Goal: Task Accomplishment & Management: Complete application form

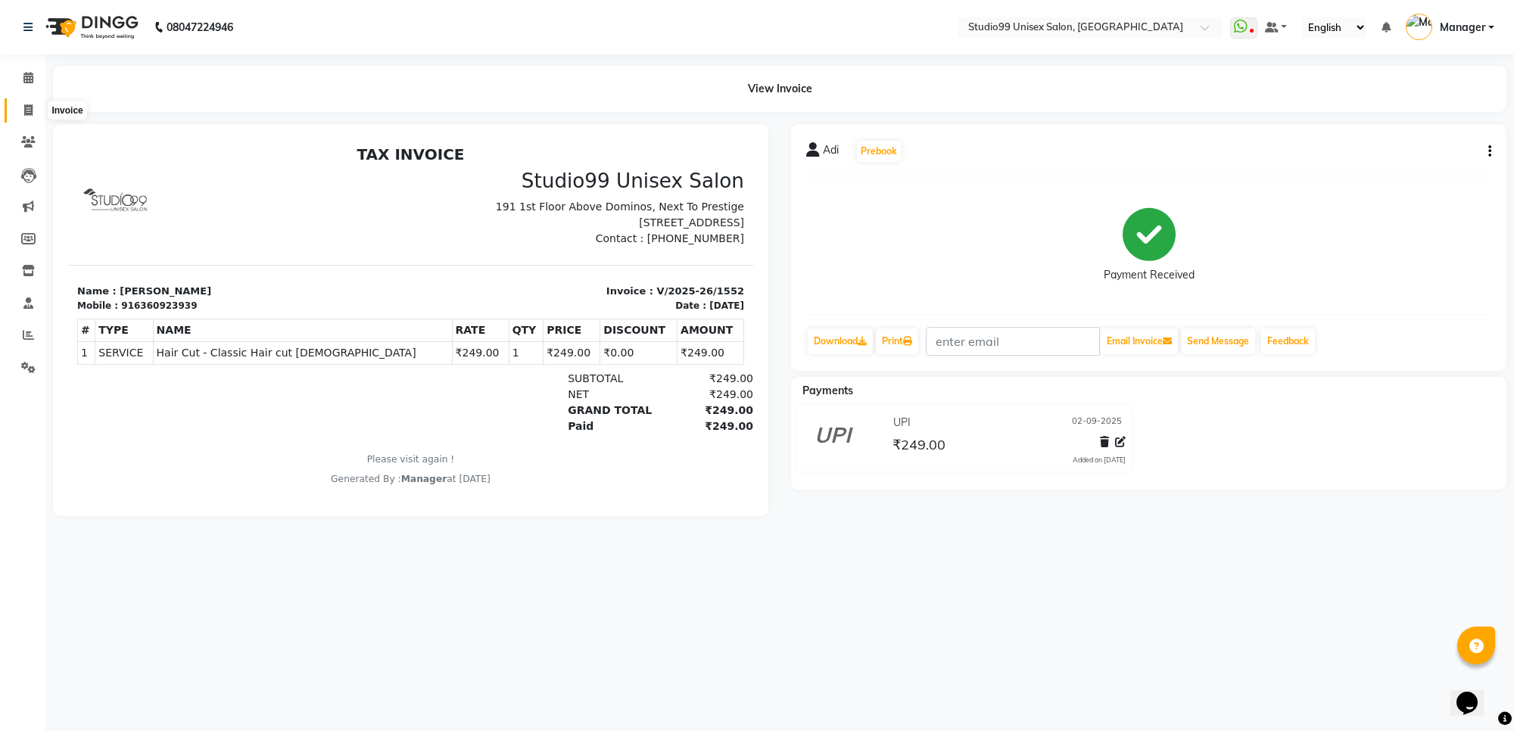
click at [27, 110] on icon at bounding box center [28, 109] width 8 height 11
select select "7323"
select select "service"
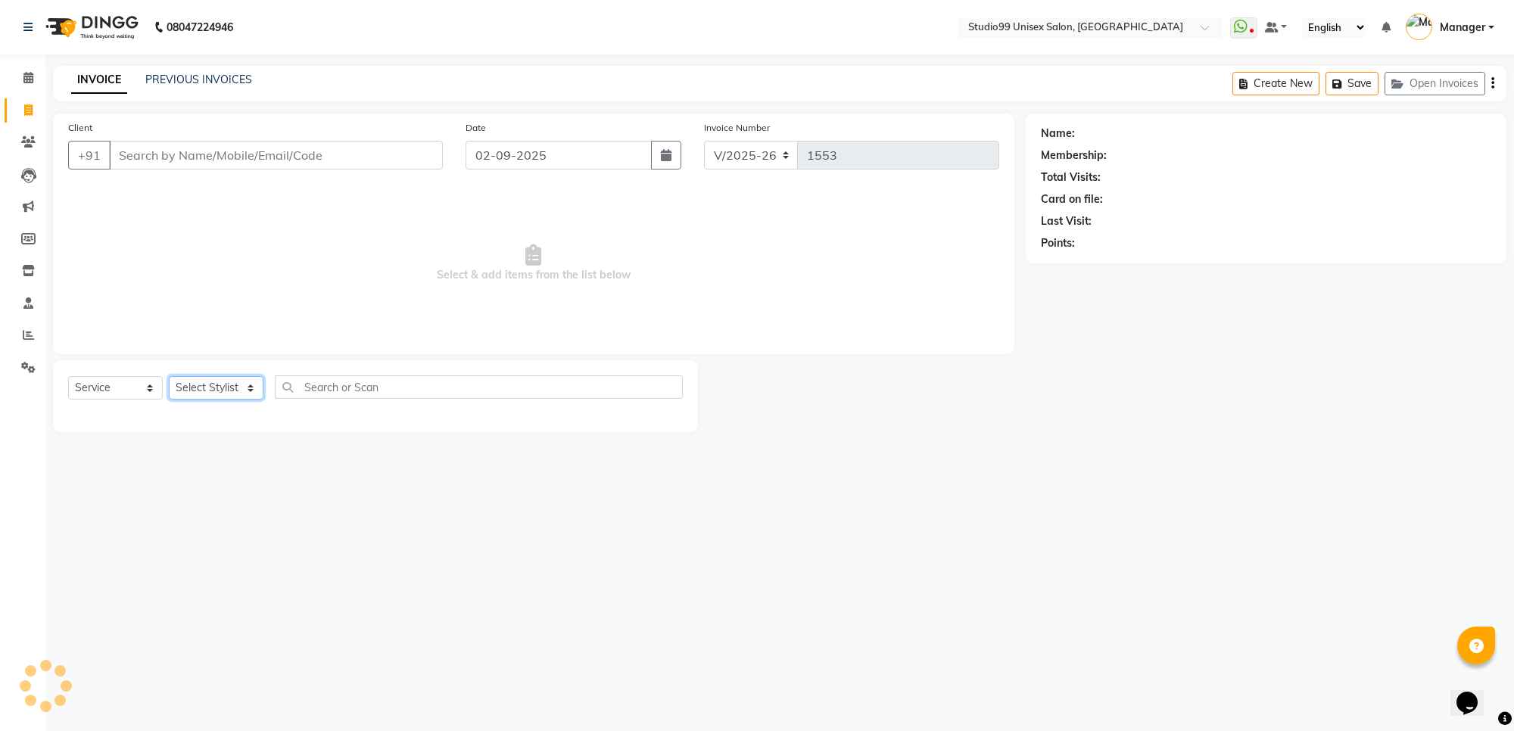
click at [237, 390] on select "Select Stylist Manager [PERSON_NAME] [PERSON_NAME] [PERSON_NAME]" at bounding box center [216, 387] width 95 height 23
select select "83085"
click at [169, 376] on select "Select Stylist Manager [PERSON_NAME] [PERSON_NAME] [PERSON_NAME]" at bounding box center [216, 387] width 95 height 23
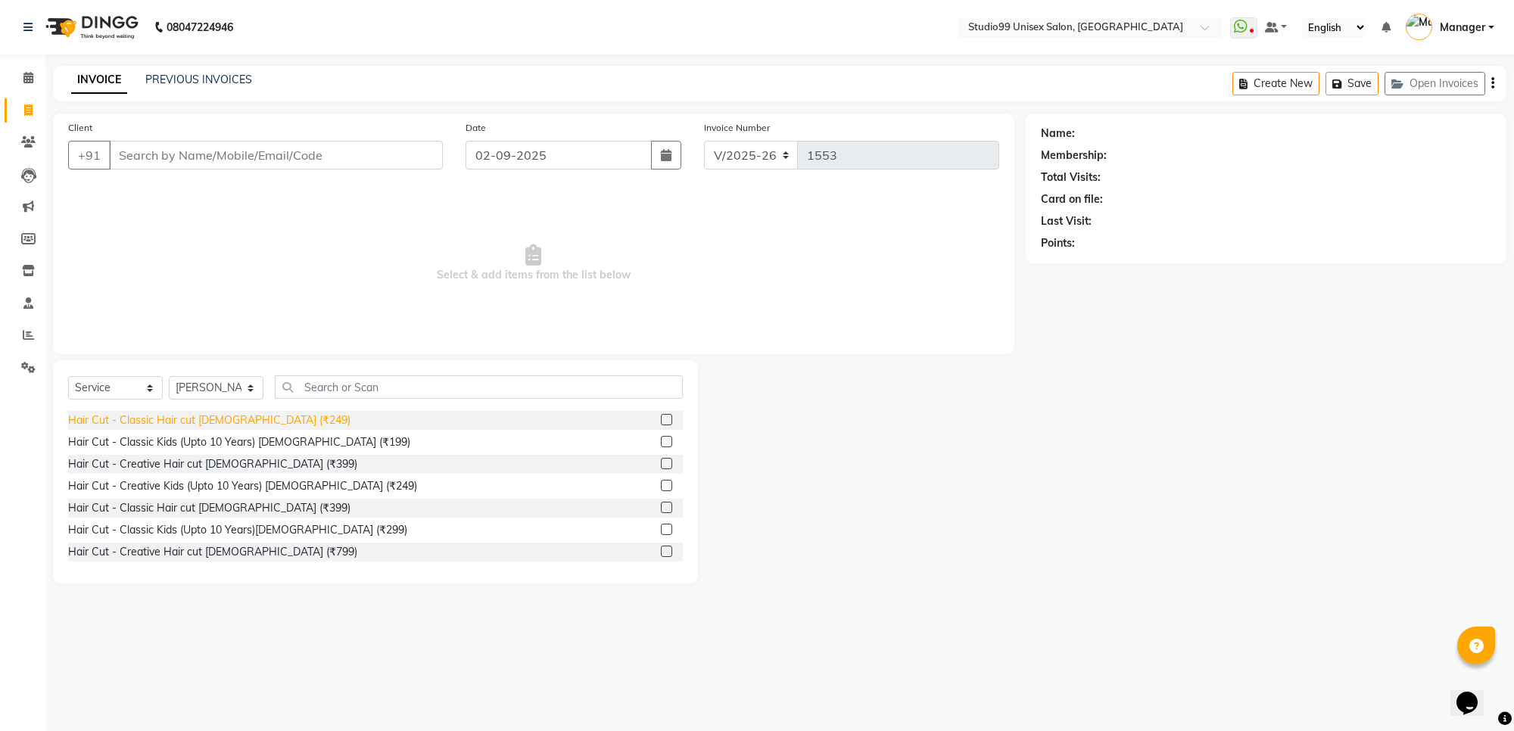
click at [242, 426] on div "Hair Cut - Classic Hair cut [DEMOGRAPHIC_DATA] (₹249)" at bounding box center [209, 421] width 282 height 16
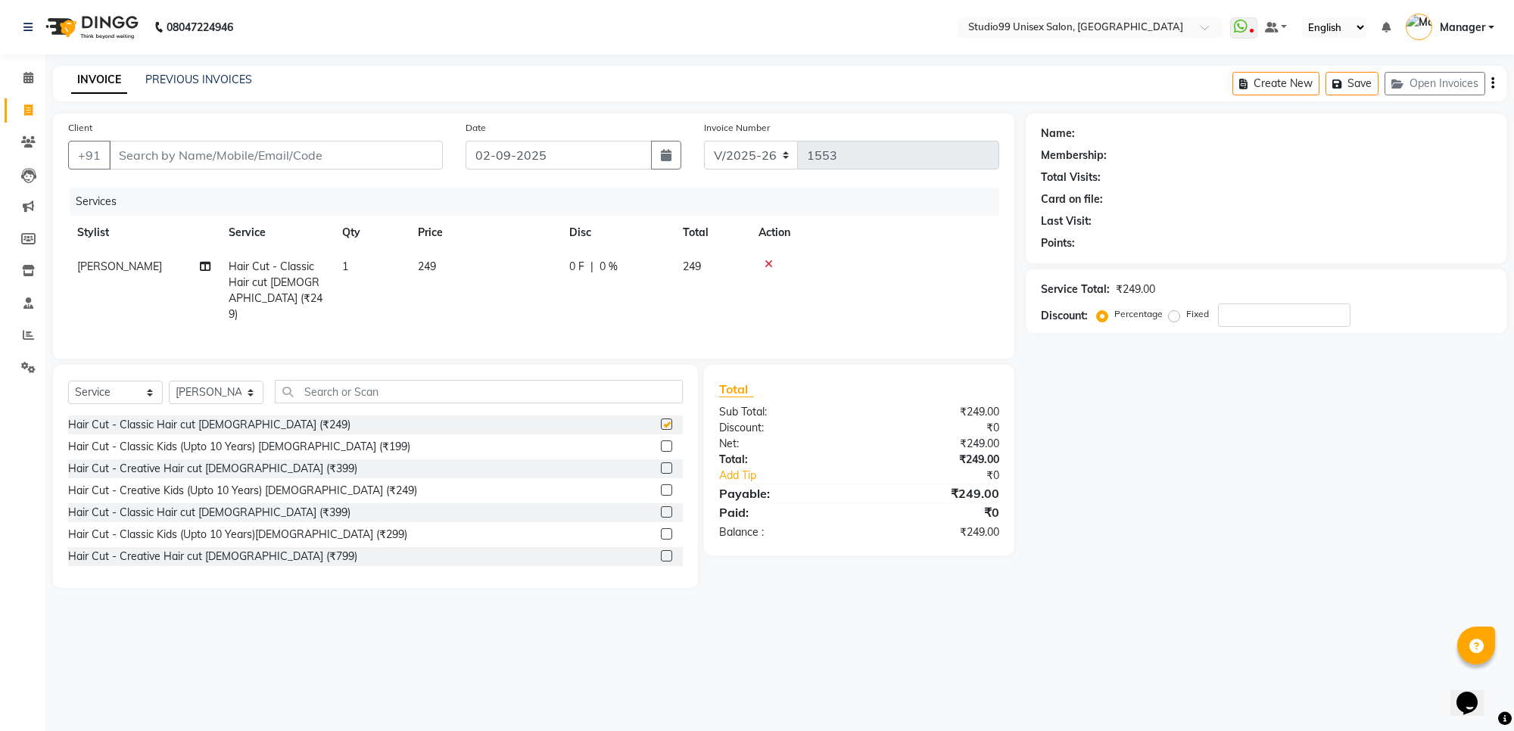
checkbox input "false"
click at [301, 156] on input "Client" at bounding box center [276, 155] width 334 height 29
click at [221, 157] on input "Client" at bounding box center [276, 155] width 334 height 29
click at [164, 151] on input "Client" at bounding box center [276, 155] width 334 height 29
type input "8"
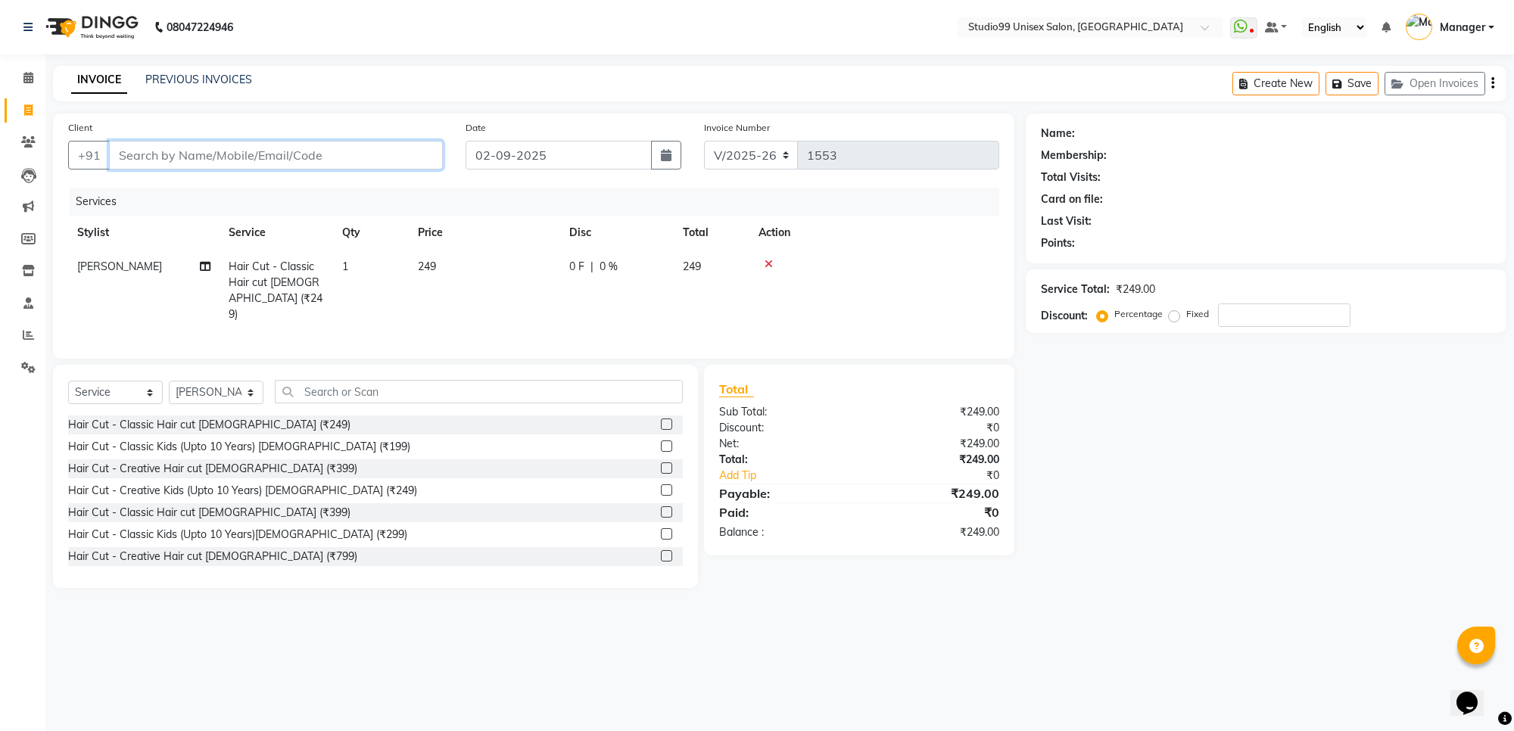
type input "0"
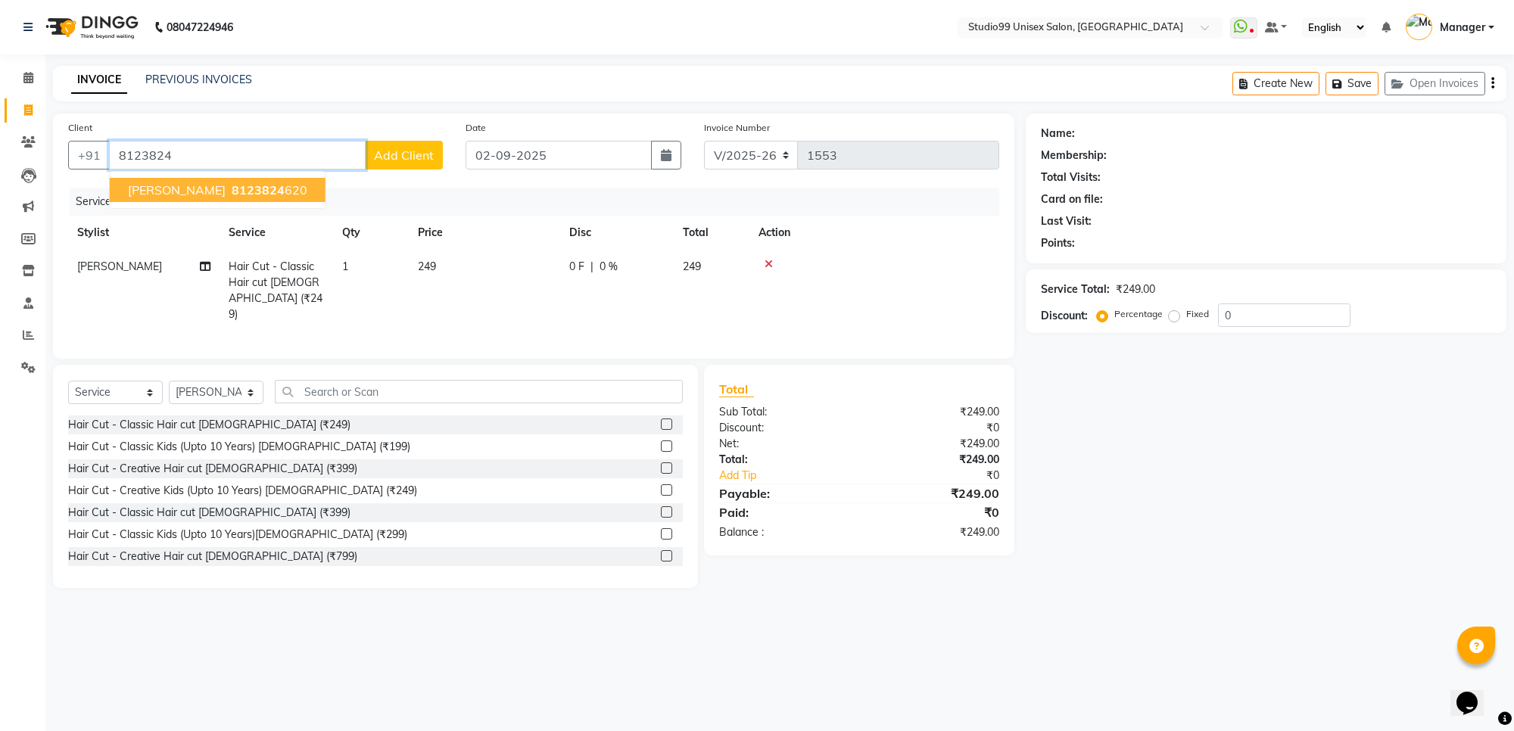
click at [172, 192] on span "[PERSON_NAME]" at bounding box center [177, 189] width 98 height 15
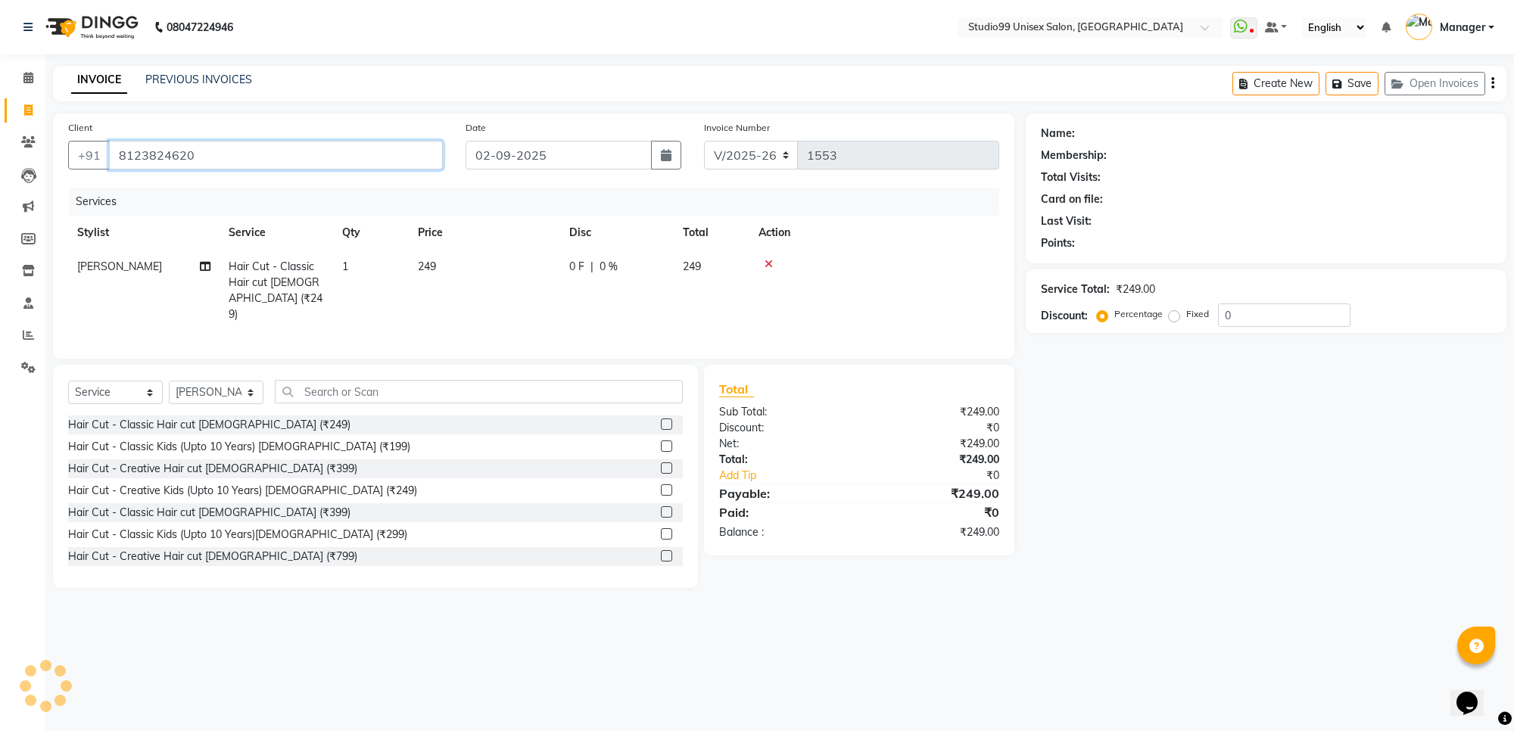
type input "8123824620"
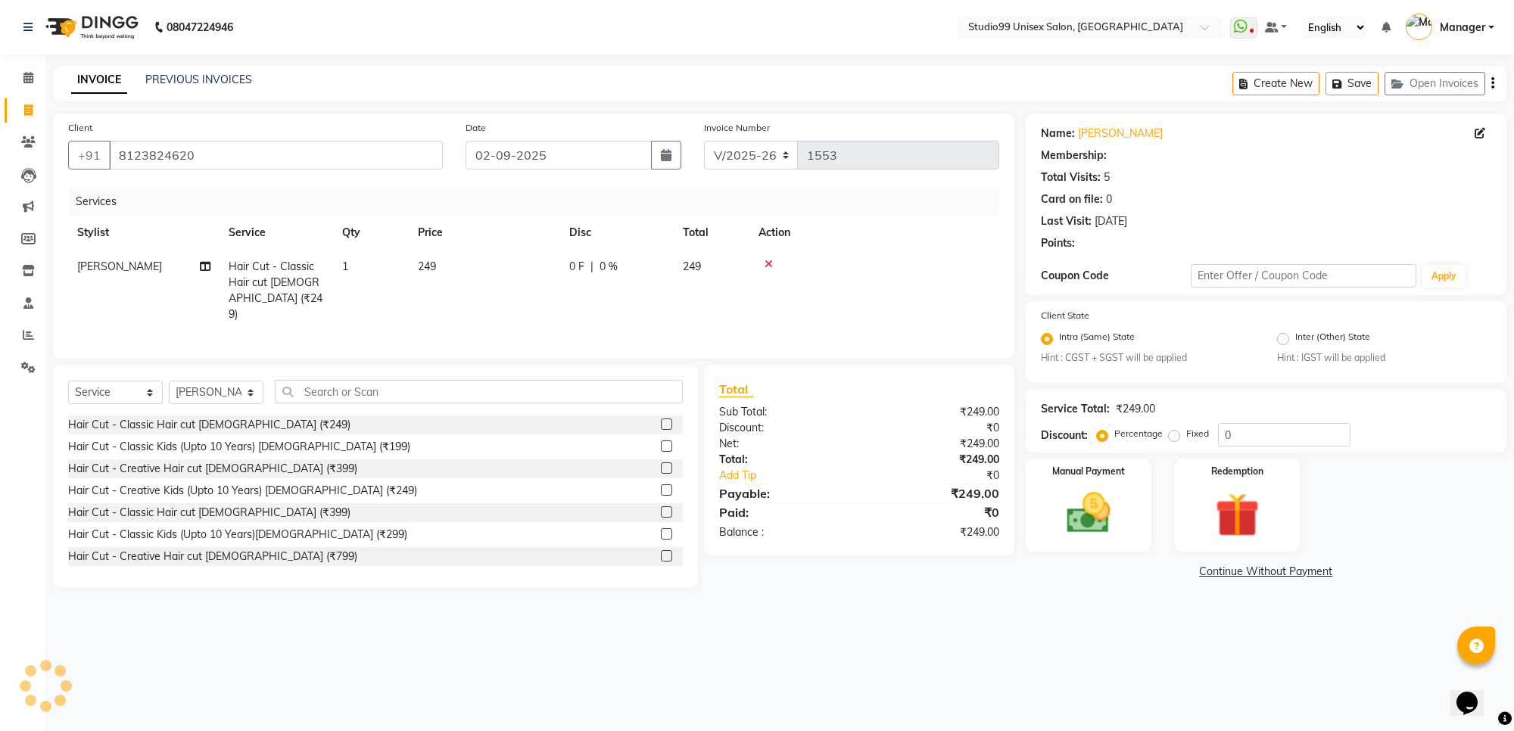
select select "1: Object"
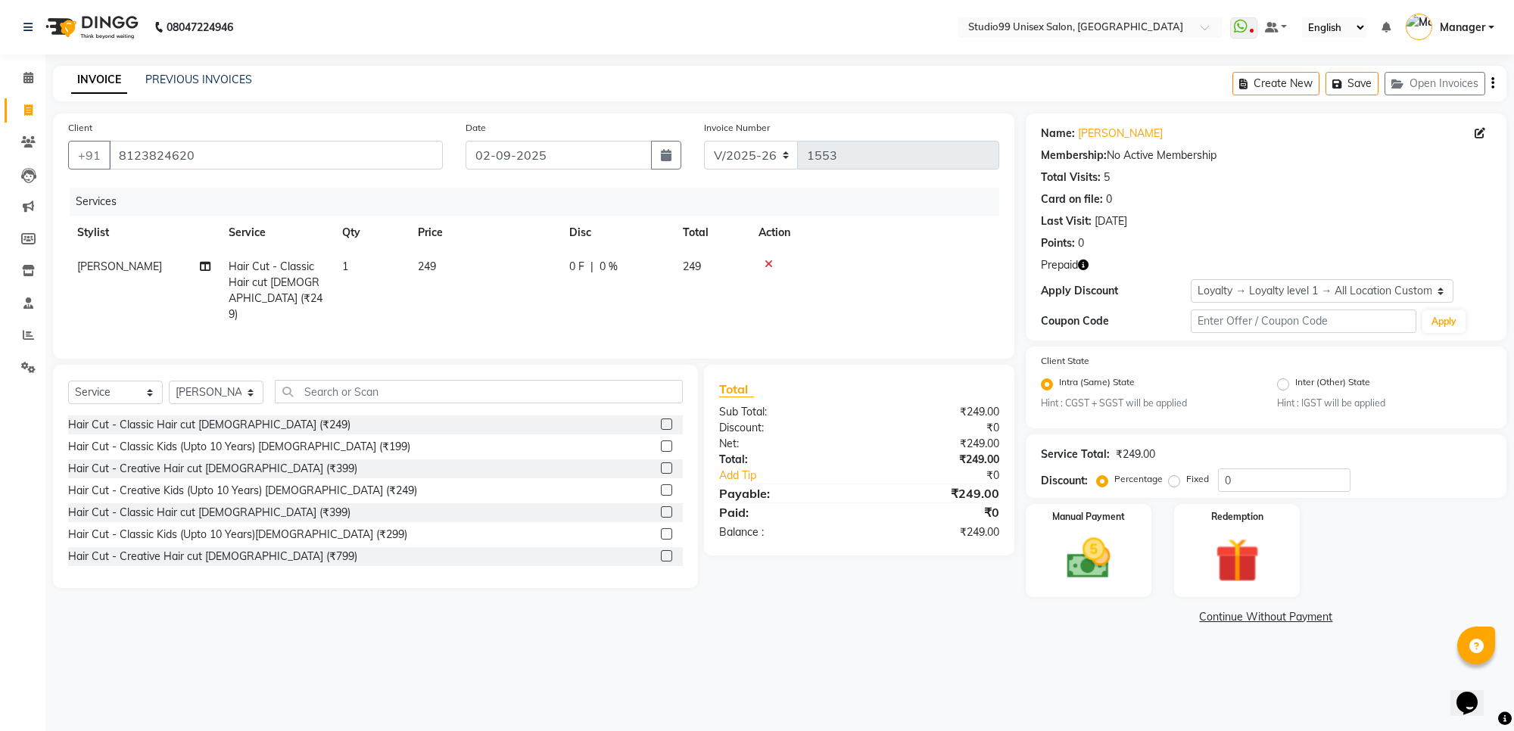
click at [1087, 260] on icon "button" at bounding box center [1083, 265] width 11 height 11
click at [179, 153] on input "8123824620" at bounding box center [276, 155] width 334 height 29
click at [1103, 138] on link "[PERSON_NAME]" at bounding box center [1120, 134] width 85 height 16
click at [1205, 563] on img at bounding box center [1237, 560] width 74 height 57
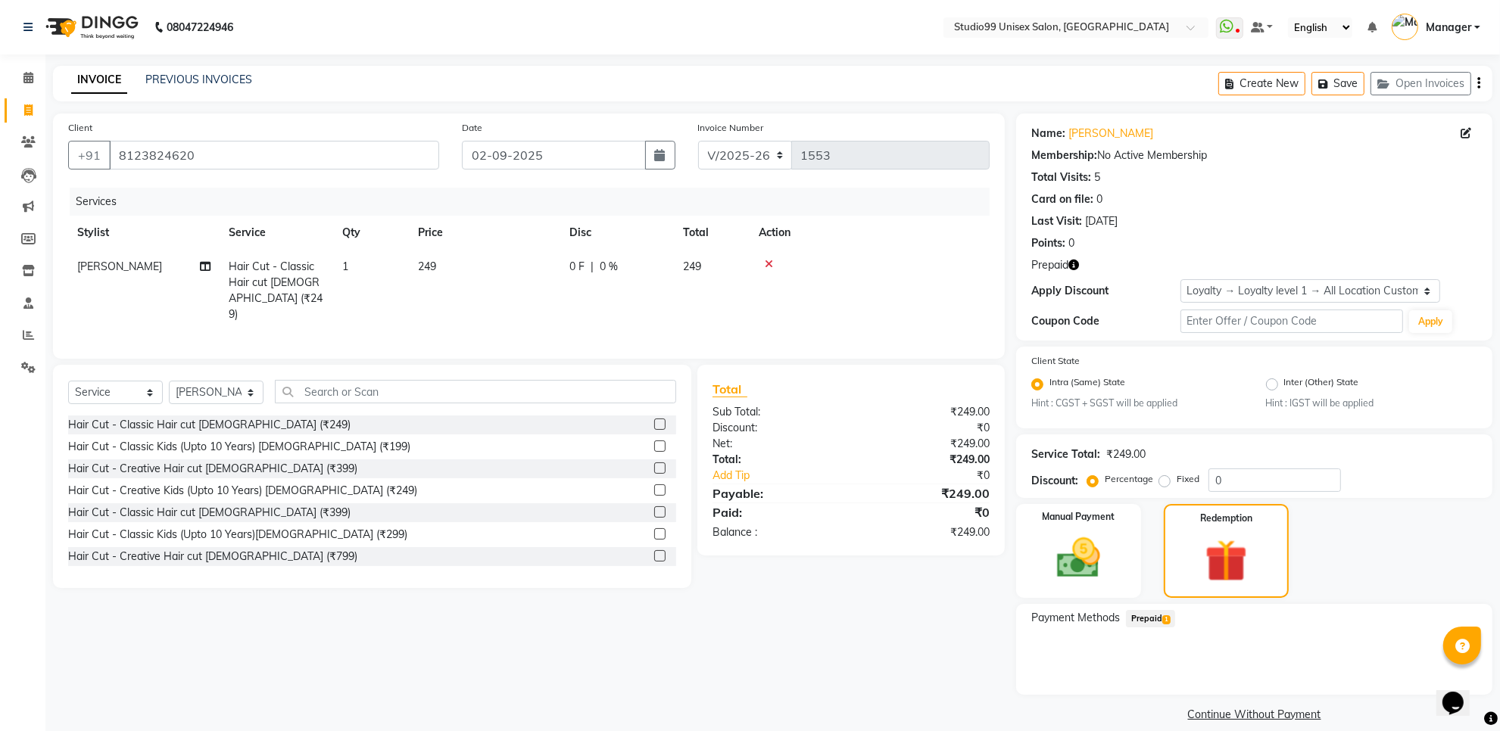
scroll to position [15, 0]
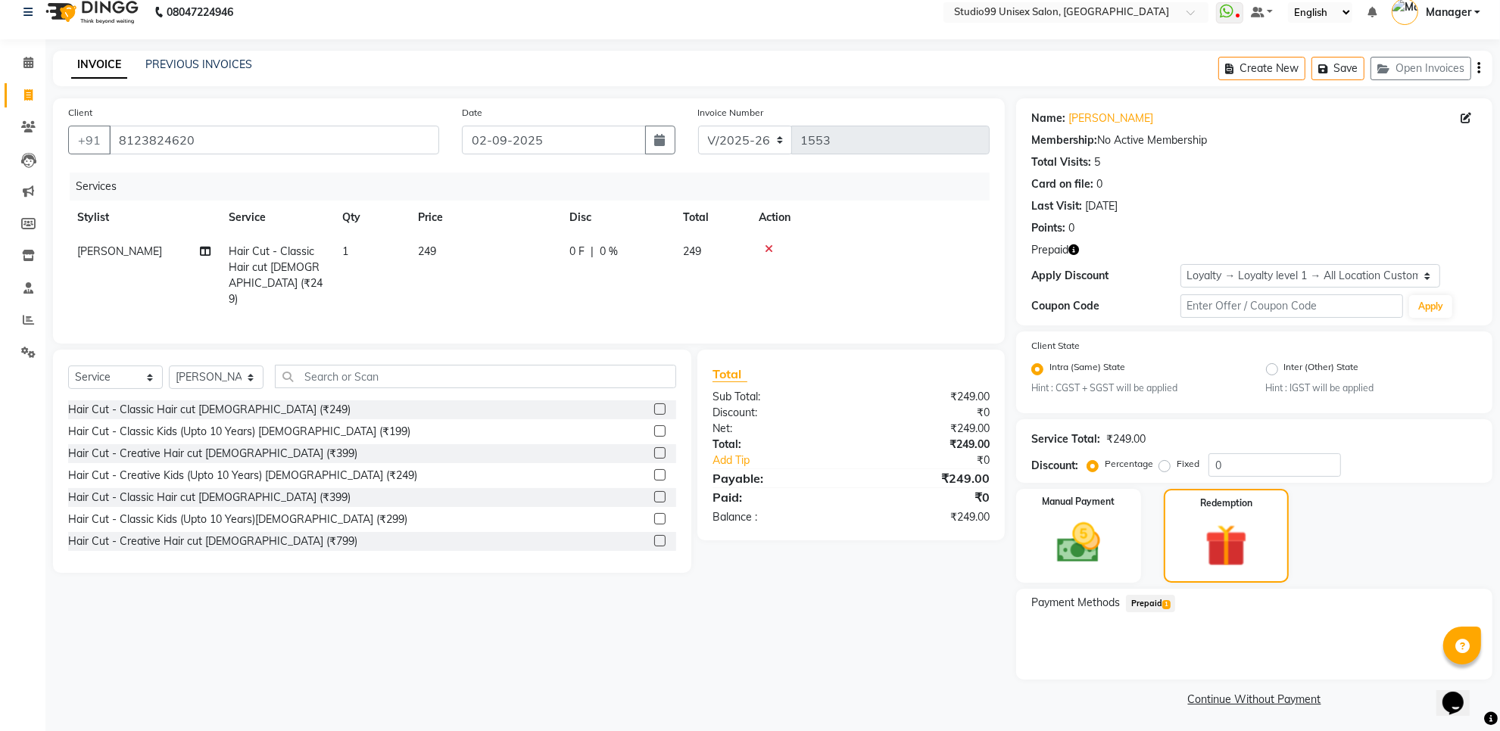
click at [1137, 604] on span "Prepaid 1" at bounding box center [1150, 603] width 49 height 17
click at [1420, 666] on button "Add" at bounding box center [1440, 665] width 55 height 26
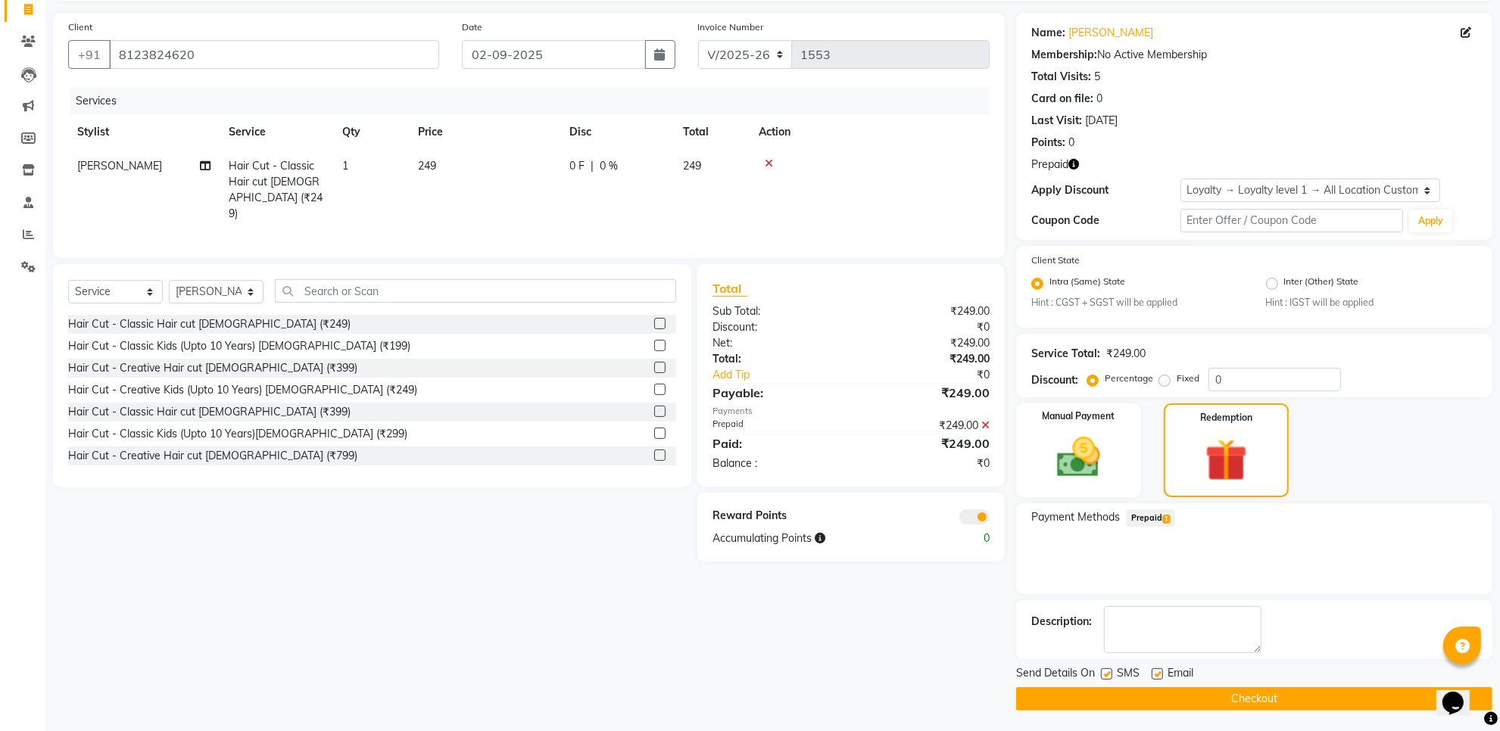
click at [1213, 699] on button "Checkout" at bounding box center [1254, 698] width 476 height 23
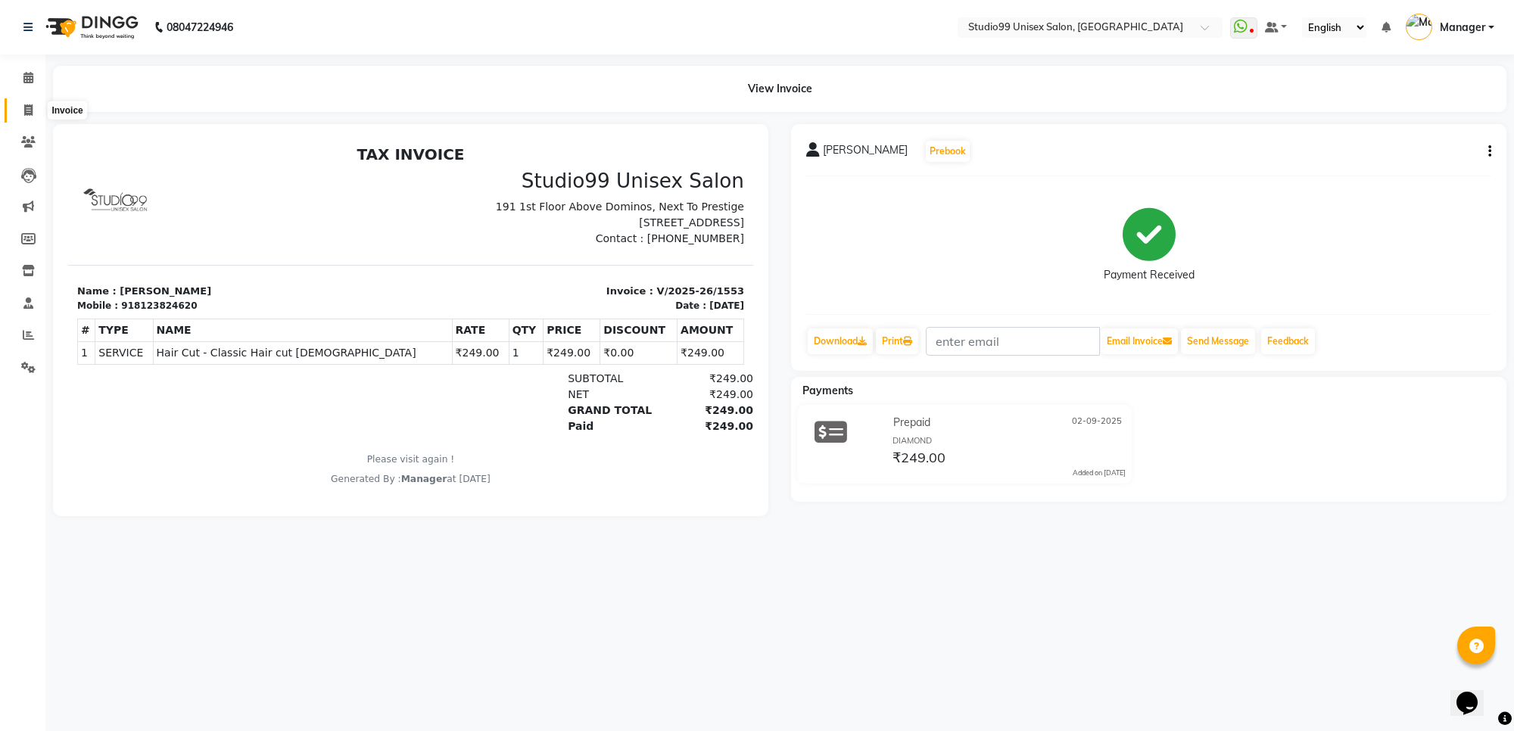
click at [25, 112] on icon at bounding box center [28, 109] width 8 height 11
select select "service"
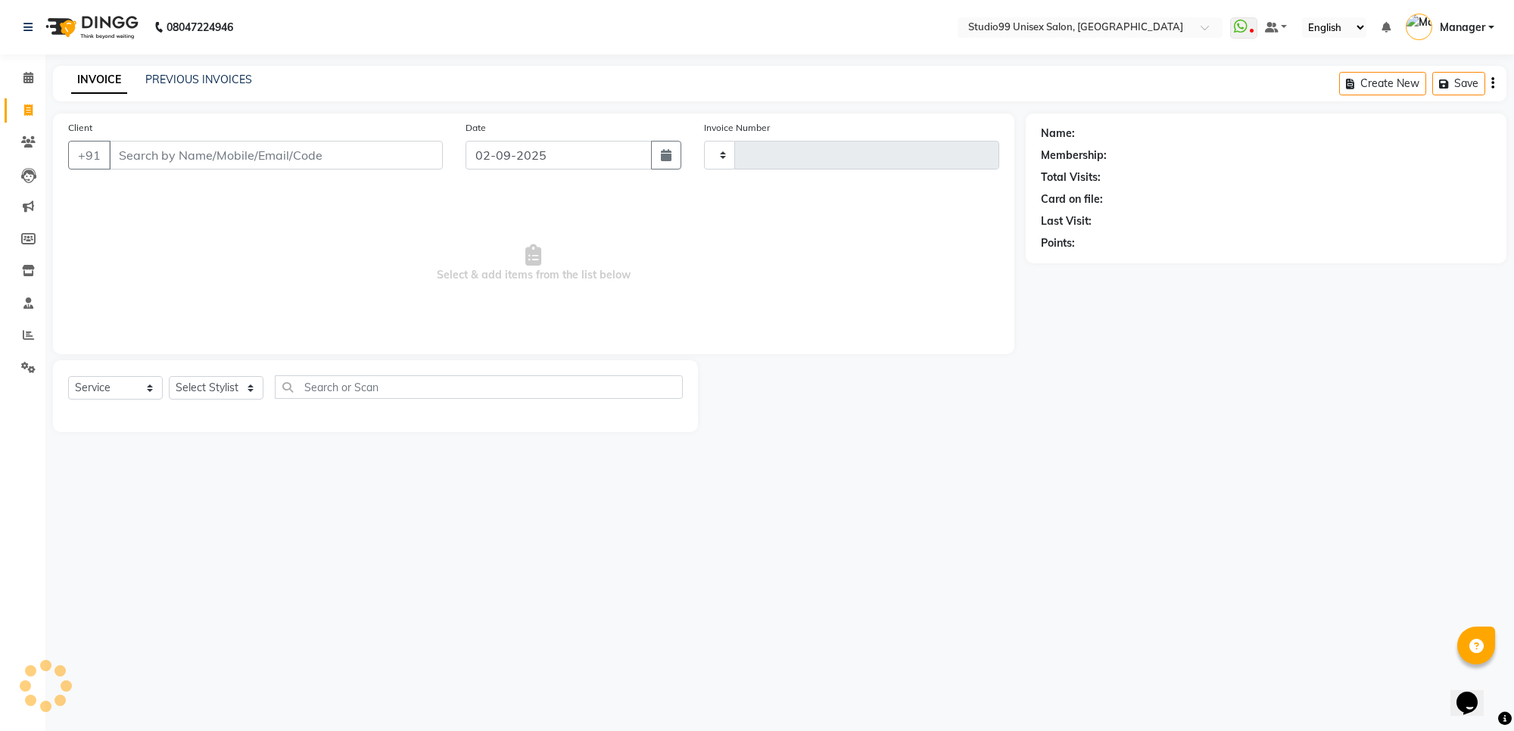
type input "1554"
select select "7323"
click at [164, 160] on input "Client" at bounding box center [276, 155] width 334 height 29
type input "8123824620"
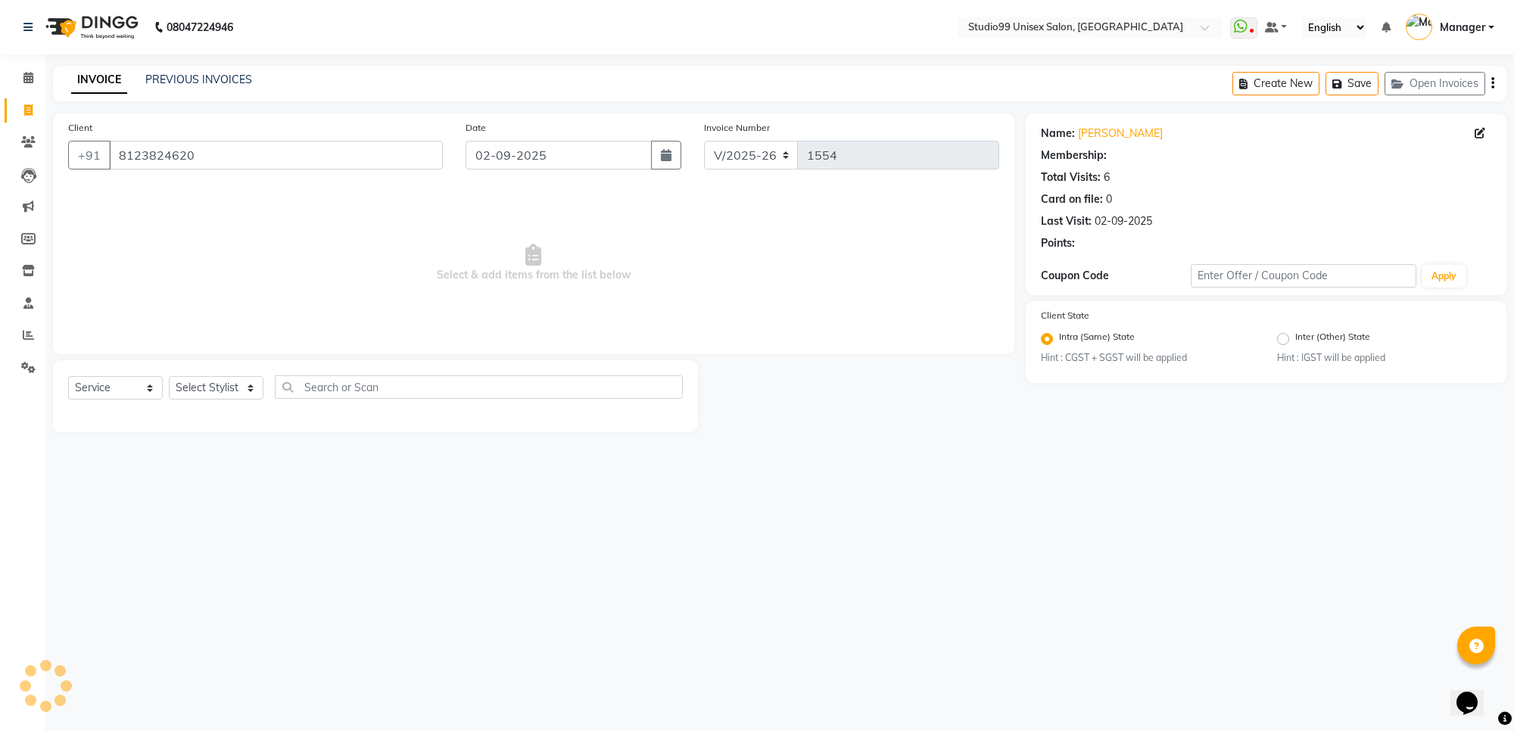
select select "1: Object"
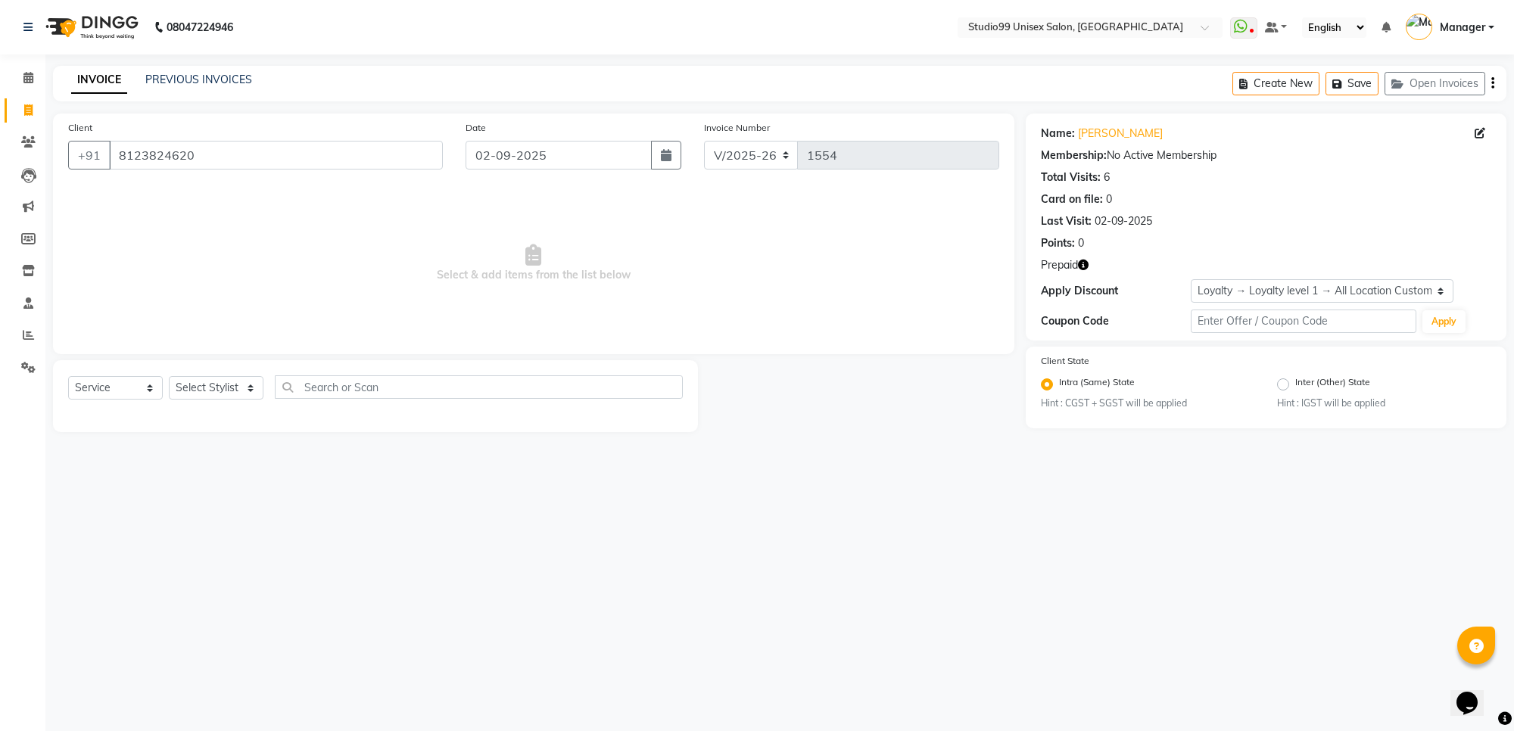
click at [1088, 263] on icon "button" at bounding box center [1083, 265] width 11 height 11
click at [949, 536] on div "08047224946 Select Location × Studio99 Unisex Salon, [GEOGRAPHIC_DATA] WhatsApp…" at bounding box center [757, 365] width 1514 height 731
click at [225, 168] on input "8123824620" at bounding box center [276, 155] width 334 height 29
click at [201, 155] on input "8123824620" at bounding box center [276, 155] width 334 height 29
click at [179, 159] on input "8123824620" at bounding box center [276, 155] width 334 height 29
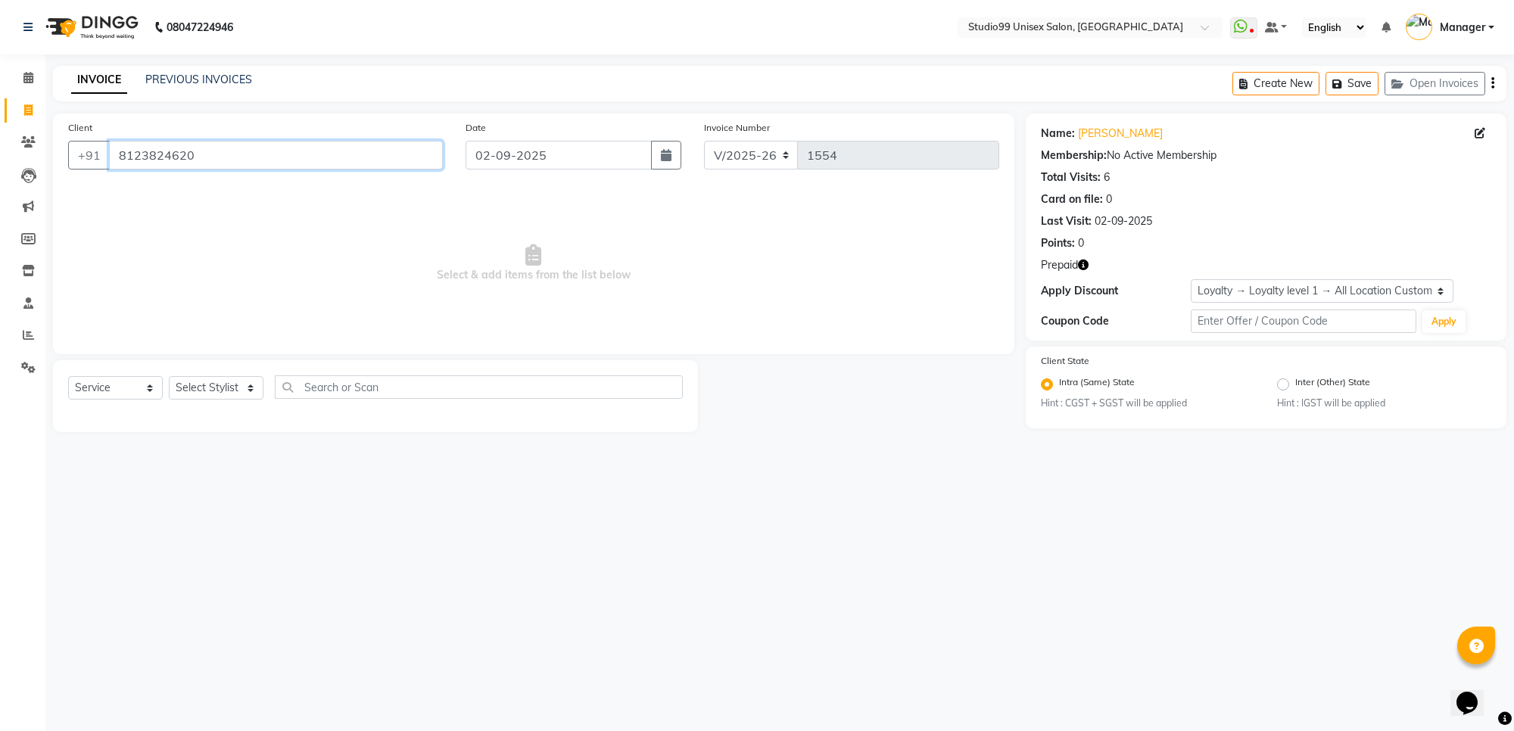
click at [179, 159] on input "8123824620" at bounding box center [276, 155] width 334 height 29
click at [27, 85] on span at bounding box center [28, 78] width 26 height 17
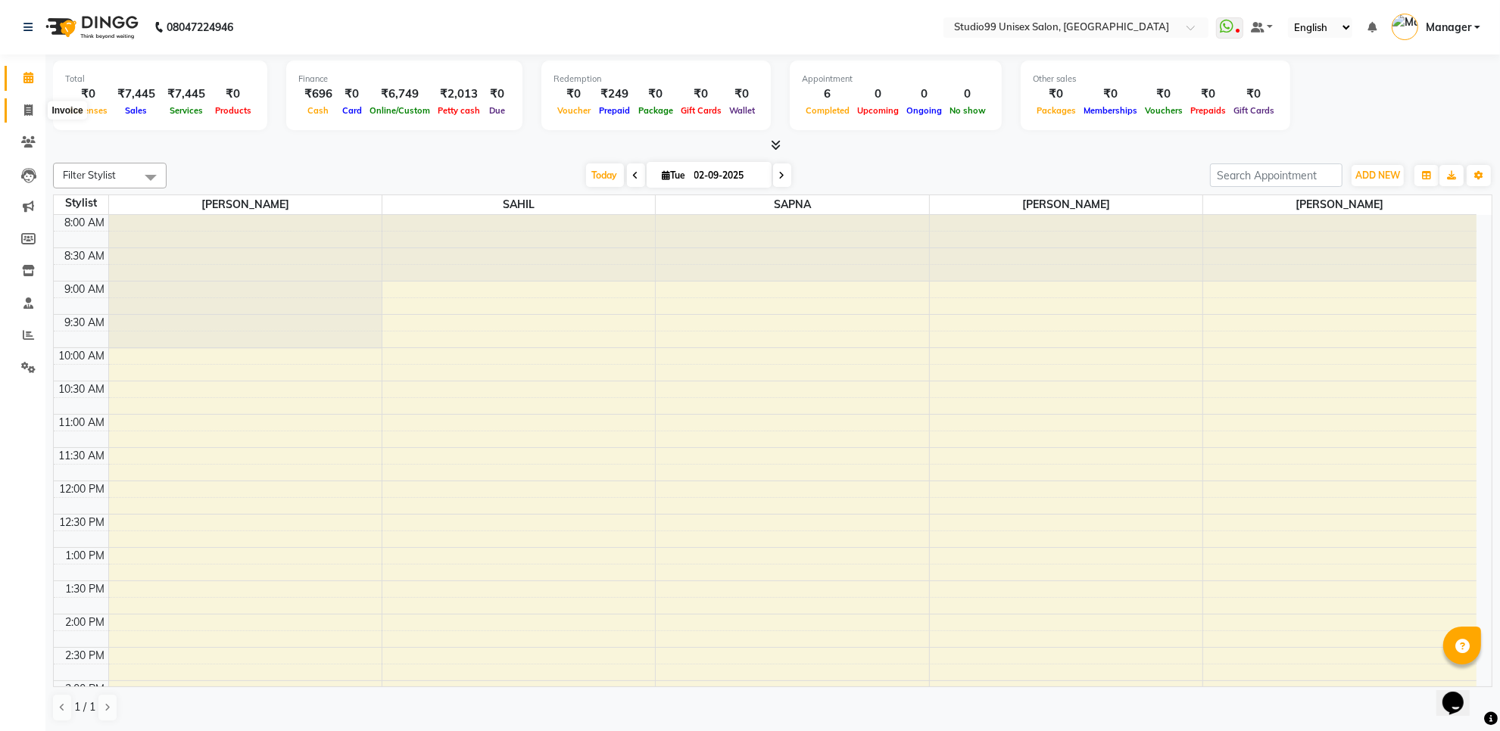
click at [25, 114] on icon at bounding box center [28, 109] width 8 height 11
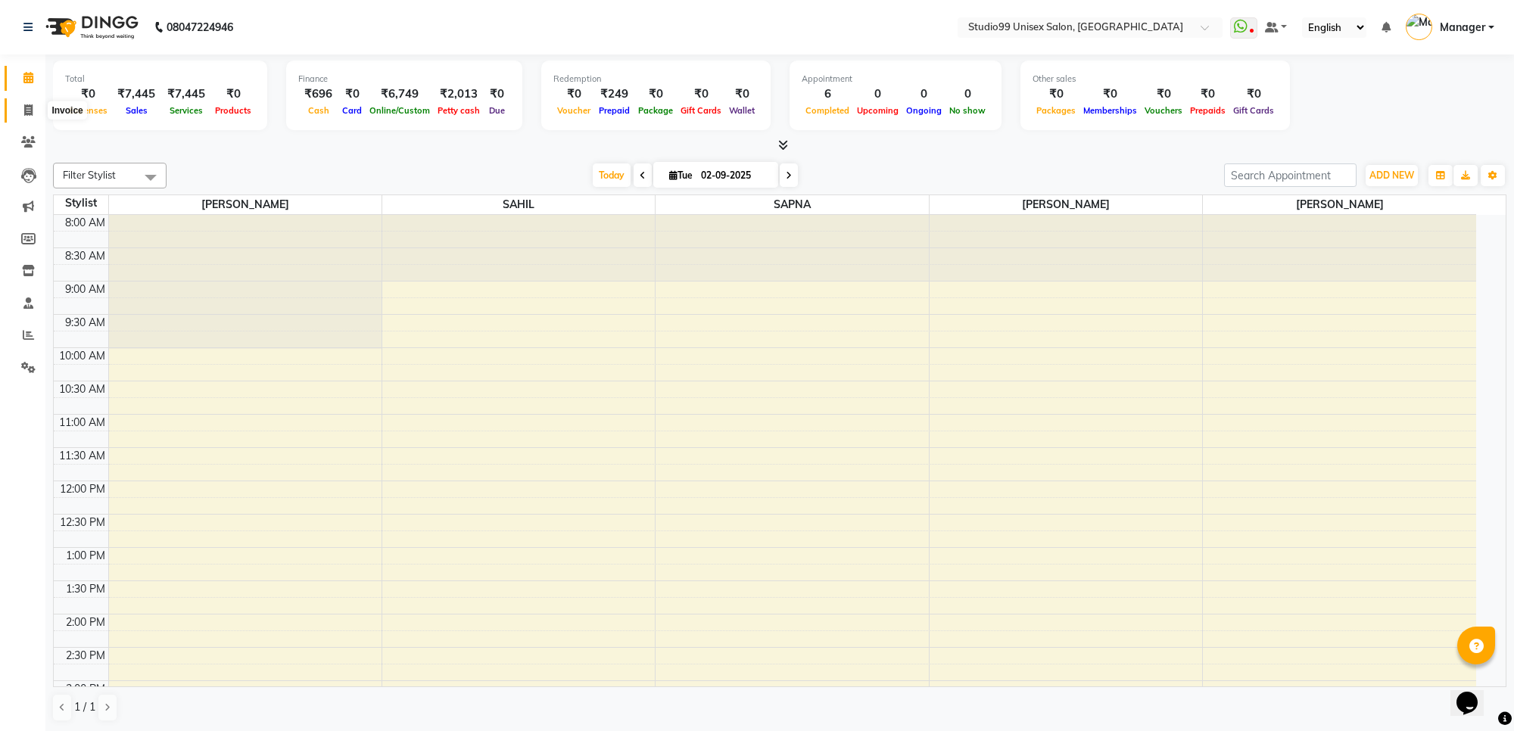
select select "7323"
select select "service"
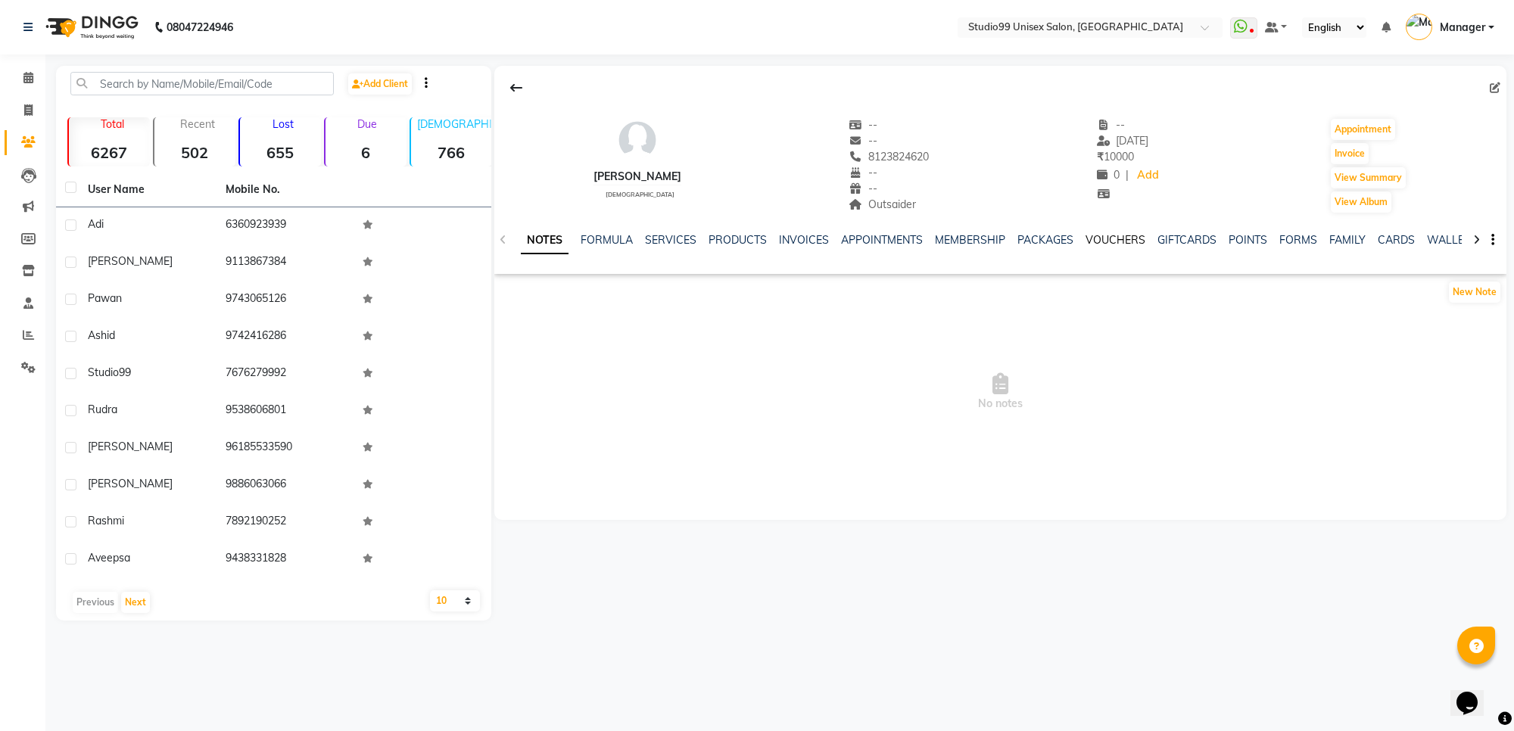
click at [1102, 238] on link "VOUCHERS" at bounding box center [1116, 240] width 60 height 14
